Goal: Task Accomplishment & Management: Manage account settings

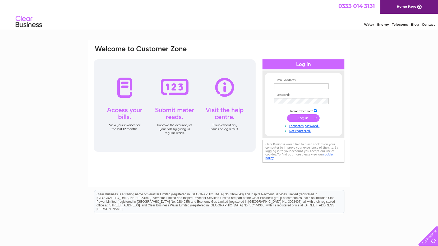
type input "carmen.egan@stirlingcab.casonline.org.uk"
click at [302, 118] on input "submit" at bounding box center [303, 117] width 33 height 7
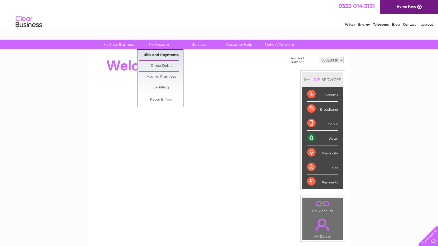
click at [172, 56] on link "Bills and Payments" at bounding box center [161, 55] width 44 height 11
click at [174, 54] on link "Bills and Payments" at bounding box center [161, 55] width 44 height 11
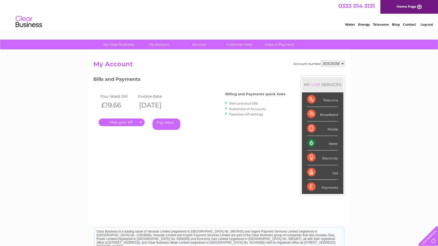
click at [246, 102] on link "View previous bills" at bounding box center [243, 103] width 29 height 4
